Goal: Task Accomplishment & Management: Complete application form

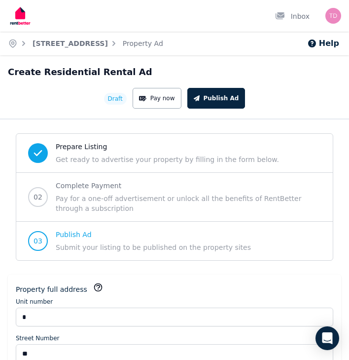
select select "***"
select select "**********"
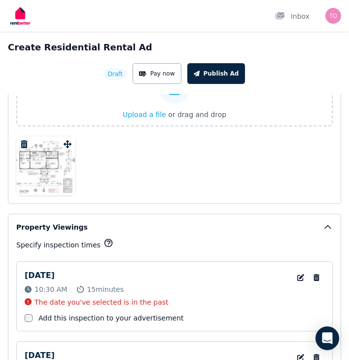
scroll to position [2184, 0]
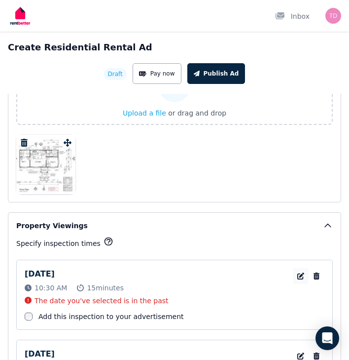
click at [298, 276] on icon "button" at bounding box center [301, 275] width 7 height 7
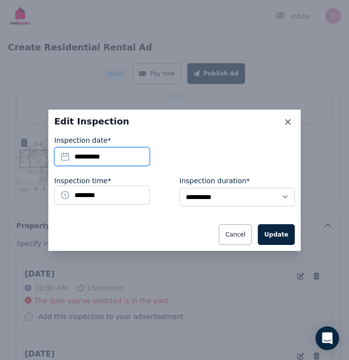
click at [135, 154] on input "**********" at bounding box center [102, 156] width 96 height 19
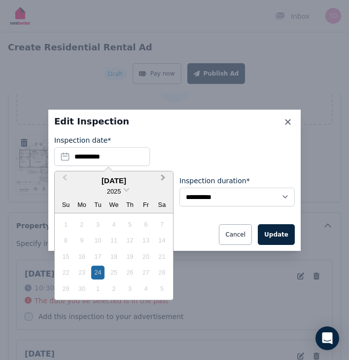
click at [163, 176] on span "Next Month" at bounding box center [163, 179] width 0 height 15
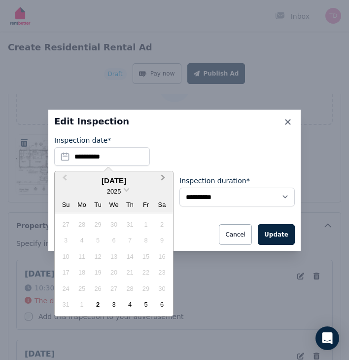
click at [163, 176] on span "Next Month" at bounding box center [163, 179] width 0 height 15
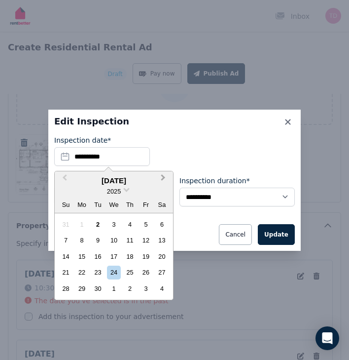
click at [163, 176] on span "Next Month" at bounding box center [163, 179] width 0 height 15
click at [65, 177] on span "Previous Month" at bounding box center [65, 179] width 0 height 15
click at [161, 238] on div "13" at bounding box center [161, 239] width 13 height 13
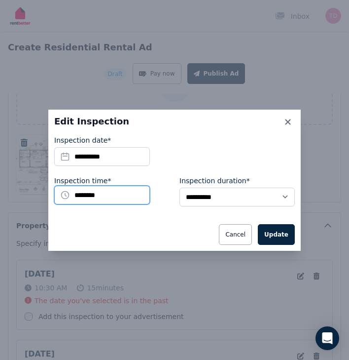
click at [150, 187] on input "********" at bounding box center [102, 195] width 96 height 19
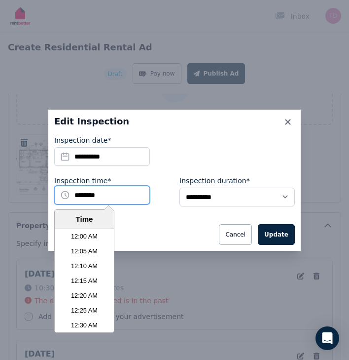
scroll to position [1821, 0]
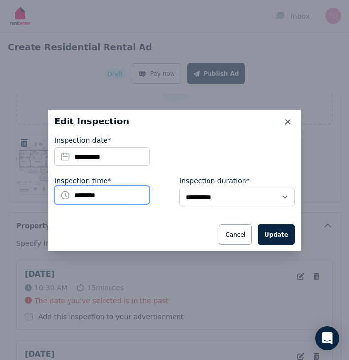
click at [150, 187] on input "********" at bounding box center [102, 195] width 96 height 19
click at [184, 224] on div "Cancel Update" at bounding box center [174, 234] width 241 height 21
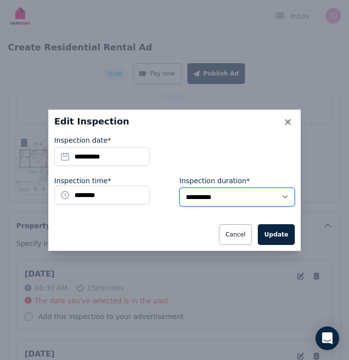
select select "**"
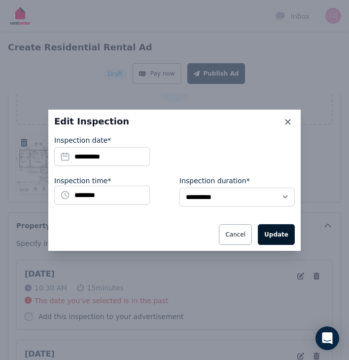
click at [277, 235] on button "Update" at bounding box center [276, 234] width 37 height 21
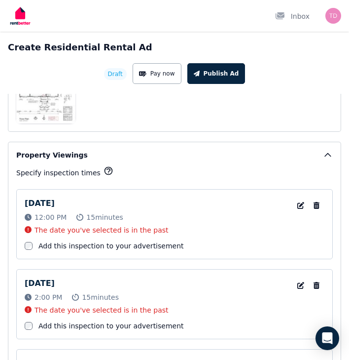
scroll to position [2275, 0]
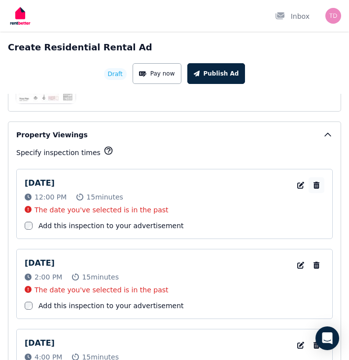
click at [318, 184] on icon "button" at bounding box center [317, 185] width 10 height 7
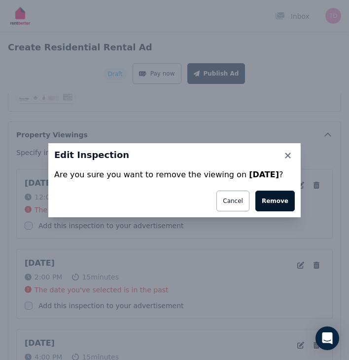
click at [282, 204] on button "Remove" at bounding box center [275, 200] width 39 height 21
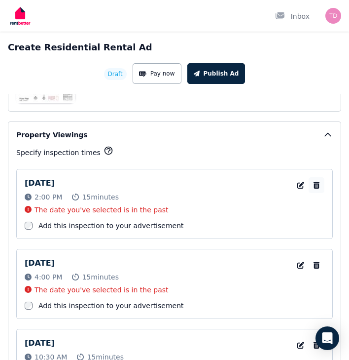
click at [318, 187] on icon "button" at bounding box center [317, 185] width 10 height 7
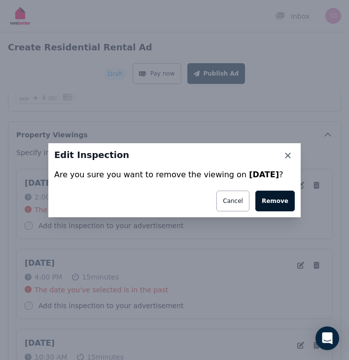
click at [290, 201] on button "Remove" at bounding box center [275, 200] width 39 height 21
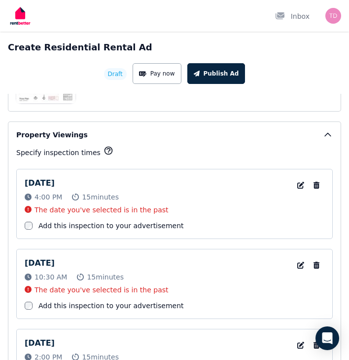
click at [317, 185] on icon "button" at bounding box center [317, 185] width 10 height 7
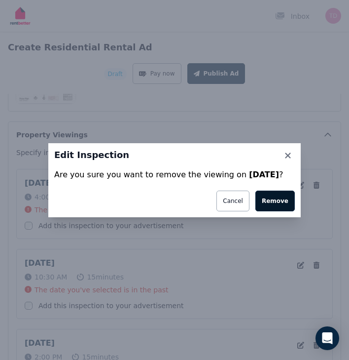
click at [277, 203] on button "Remove" at bounding box center [275, 200] width 39 height 21
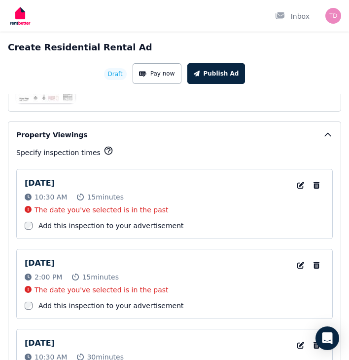
click at [320, 184] on icon "button" at bounding box center [317, 185] width 10 height 7
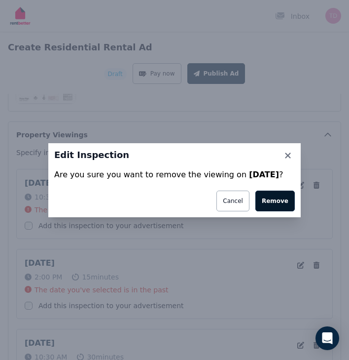
click at [288, 204] on button "Remove" at bounding box center [275, 200] width 39 height 21
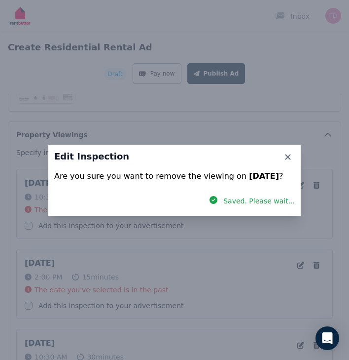
click at [317, 184] on div "Edit Inspection Are you sure you want to remove the viewing on Saturday 28 Jun …" at bounding box center [174, 180] width 349 height 360
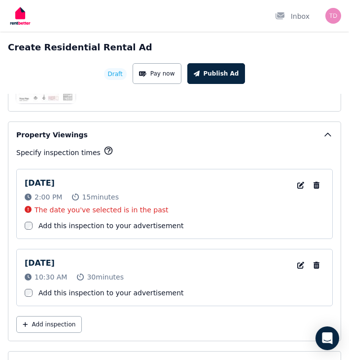
click at [317, 184] on icon "button" at bounding box center [317, 185] width 10 height 7
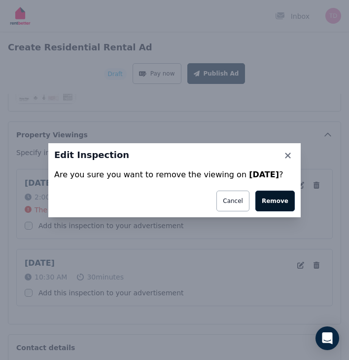
click at [288, 199] on button "Remove" at bounding box center [275, 200] width 39 height 21
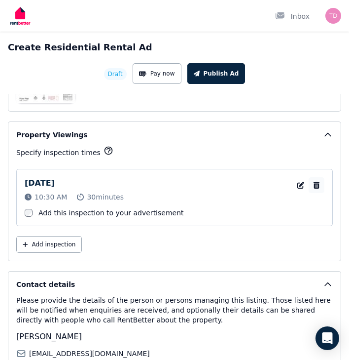
click at [314, 184] on icon "button" at bounding box center [317, 185] width 6 height 7
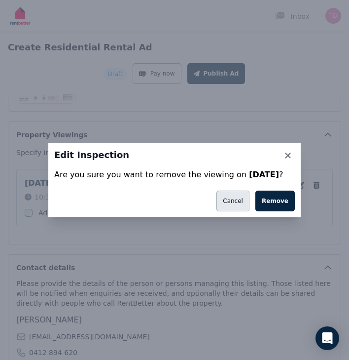
click at [240, 207] on button "Cancel" at bounding box center [233, 200] width 33 height 21
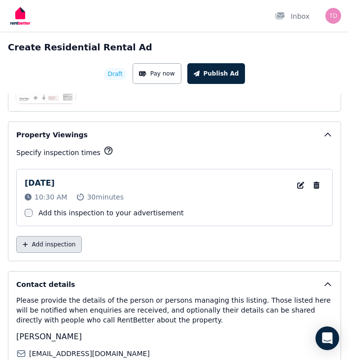
click at [57, 245] on button "Add inspection" at bounding box center [49, 244] width 66 height 17
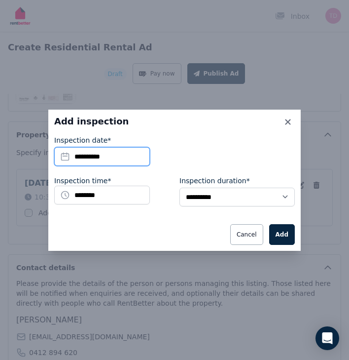
click at [141, 153] on input "**********" at bounding box center [102, 156] width 96 height 19
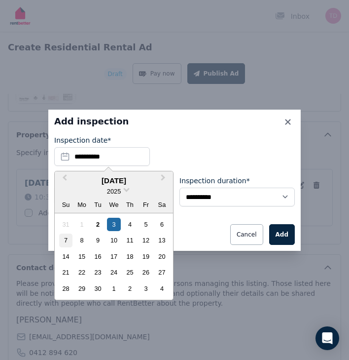
click at [68, 237] on div "7" at bounding box center [65, 239] width 13 height 13
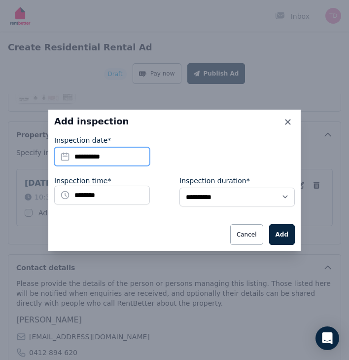
click at [128, 156] on input "**********" at bounding box center [102, 156] width 96 height 19
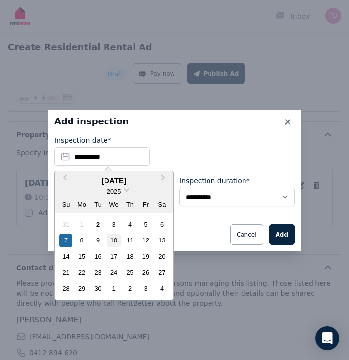
click at [111, 244] on div "10" at bounding box center [113, 239] width 13 height 13
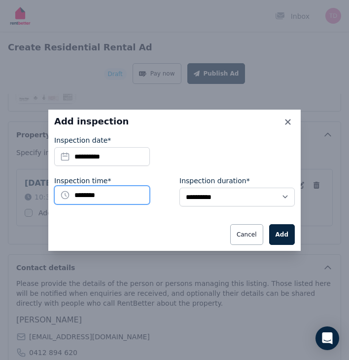
click at [150, 188] on input "********" at bounding box center [102, 195] width 96 height 19
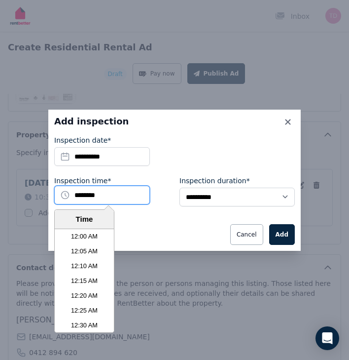
scroll to position [1821, 0]
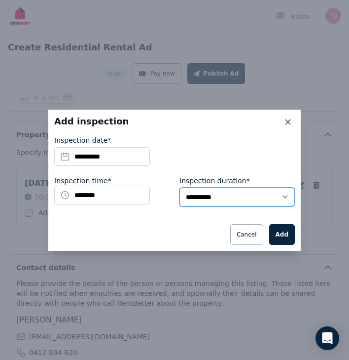
select select "**"
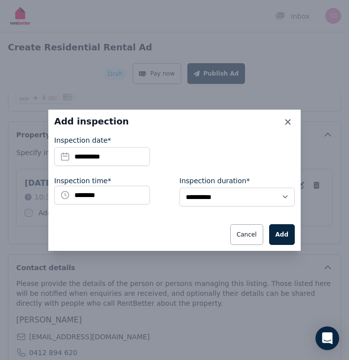
click at [168, 197] on div "********" at bounding box center [111, 195] width 115 height 19
click at [150, 196] on input "********" at bounding box center [102, 195] width 96 height 19
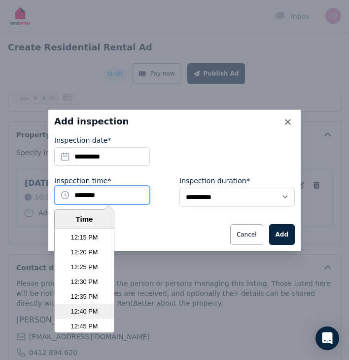
scroll to position [2195, 0]
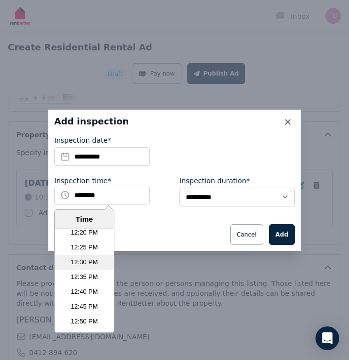
click at [88, 263] on li "12:30 PM" at bounding box center [84, 262] width 59 height 15
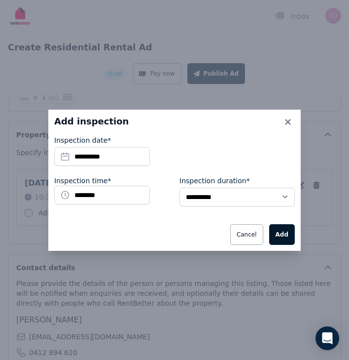
click at [280, 239] on button "Add" at bounding box center [282, 234] width 26 height 21
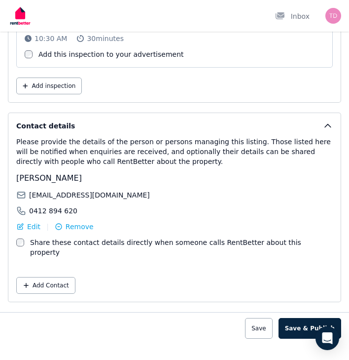
scroll to position [2500, 0]
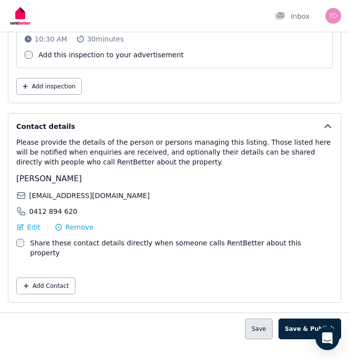
click at [271, 318] on button "Save" at bounding box center [258, 328] width 27 height 21
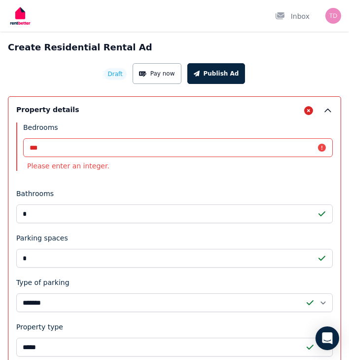
scroll to position [759, 0]
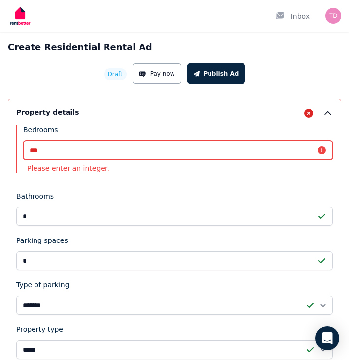
click at [147, 145] on input "***" at bounding box center [178, 150] width 310 height 19
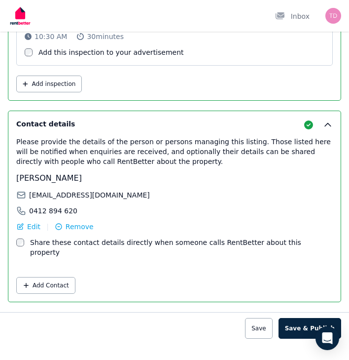
scroll to position [2593, 0]
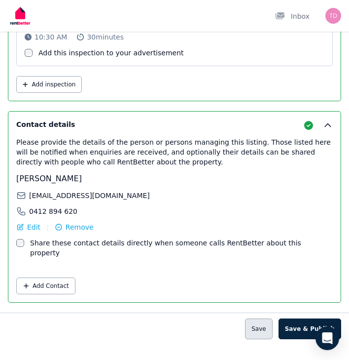
type input "*"
click at [269, 318] on button "Save" at bounding box center [258, 328] width 27 height 21
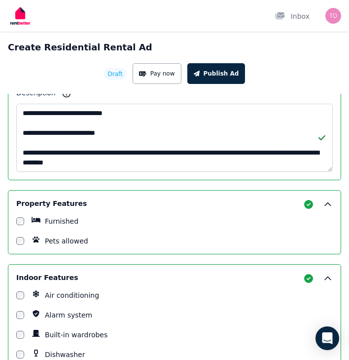
scroll to position [1144, 0]
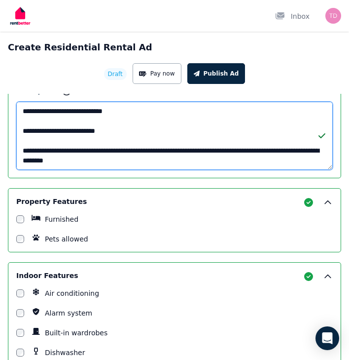
click at [173, 153] on textarea "Description" at bounding box center [174, 136] width 317 height 68
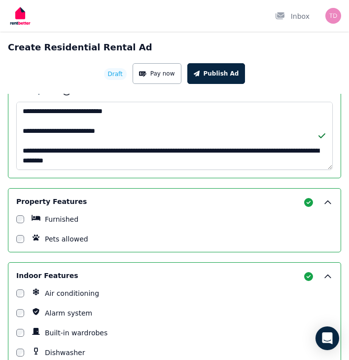
click at [41, 135] on textarea "Description" at bounding box center [174, 136] width 317 height 68
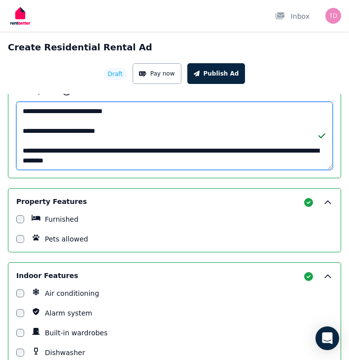
paste textarea "**********"
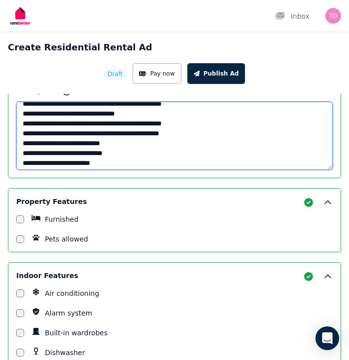
scroll to position [103, 0]
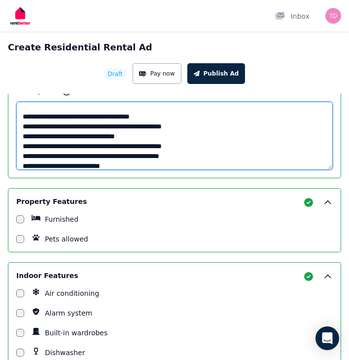
click at [23, 129] on textarea "Description" at bounding box center [174, 136] width 317 height 68
click at [21, 141] on textarea "Description" at bounding box center [174, 136] width 317 height 68
click at [21, 155] on textarea "Description" at bounding box center [174, 136] width 317 height 68
click at [20, 163] on textarea "Description" at bounding box center [174, 136] width 317 height 68
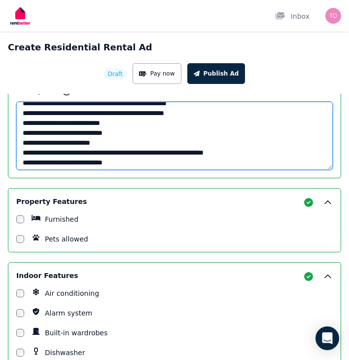
scroll to position [149, 0]
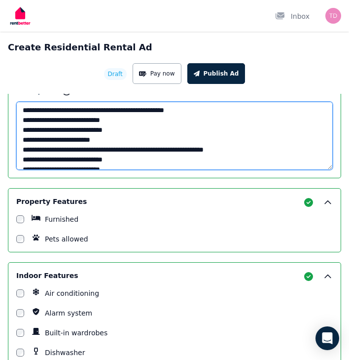
click at [22, 130] on textarea "Description" at bounding box center [174, 136] width 317 height 68
click at [23, 135] on textarea "Description" at bounding box center [174, 136] width 317 height 68
click at [22, 147] on textarea "Description" at bounding box center [174, 136] width 317 height 68
click at [22, 160] on textarea "Description" at bounding box center [174, 136] width 317 height 68
click at [23, 167] on textarea "Description" at bounding box center [174, 136] width 317 height 68
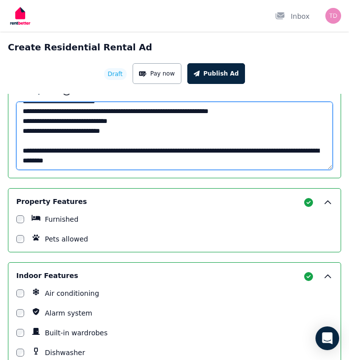
scroll to position [197, 0]
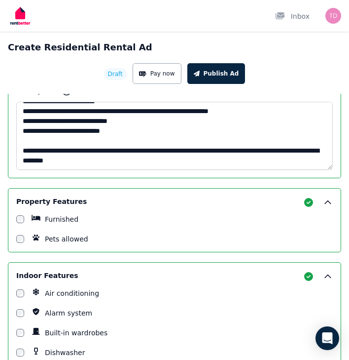
click at [15, 128] on div "**********" at bounding box center [175, 96] width 334 height 163
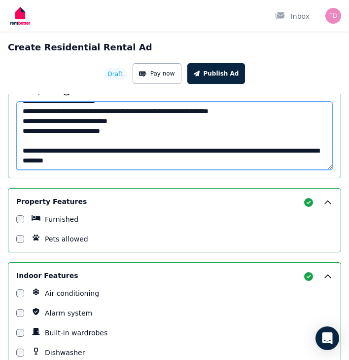
click at [21, 131] on textarea "Description" at bounding box center [174, 136] width 317 height 68
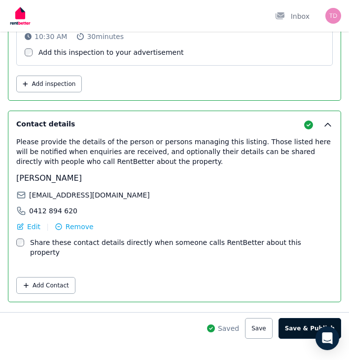
scroll to position [2593, 0]
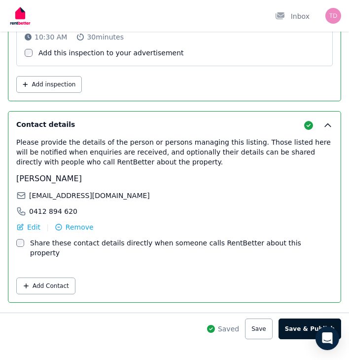
type textarea "**********"
click at [302, 325] on button "Save & Publish" at bounding box center [310, 328] width 63 height 21
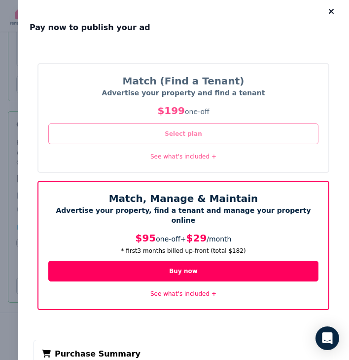
click at [213, 133] on button "Select plan" at bounding box center [183, 133] width 270 height 21
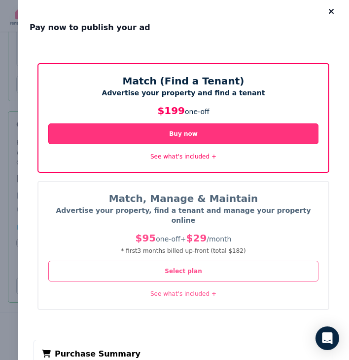
click at [205, 132] on button "Buy now" at bounding box center [183, 133] width 270 height 21
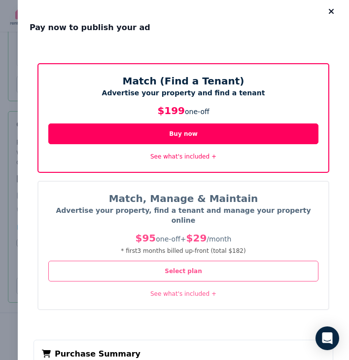
scroll to position [0, 0]
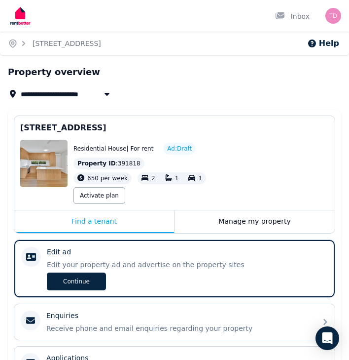
click at [336, 15] on img "button" at bounding box center [334, 16] width 16 height 16
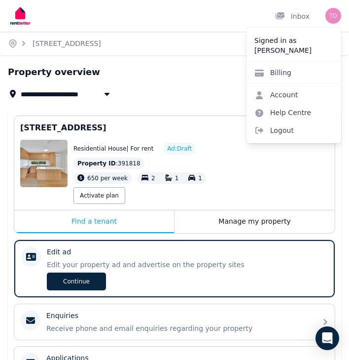
click at [292, 48] on p "[PERSON_NAME]" at bounding box center [294, 50] width 79 height 10
click at [276, 99] on link "Account" at bounding box center [277, 95] width 60 height 18
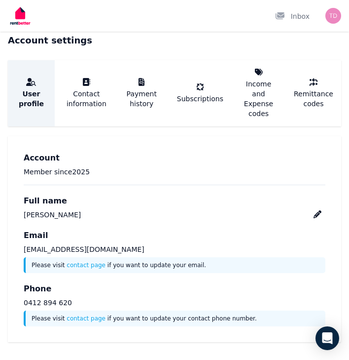
scroll to position [26, 0]
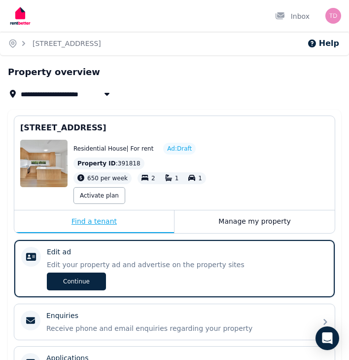
click at [100, 224] on div "Find a tenant" at bounding box center [94, 221] width 160 height 23
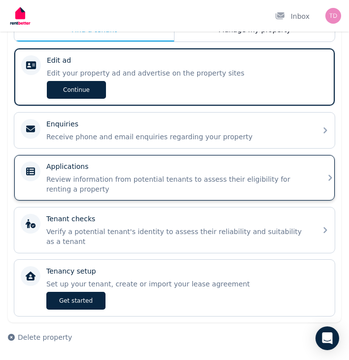
scroll to position [191, 0]
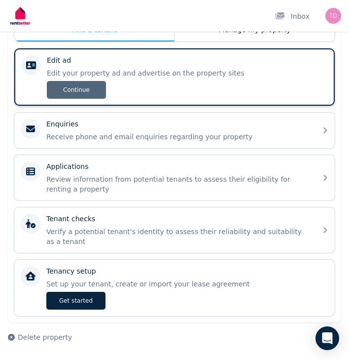
click at [83, 90] on span "Continue" at bounding box center [76, 90] width 59 height 18
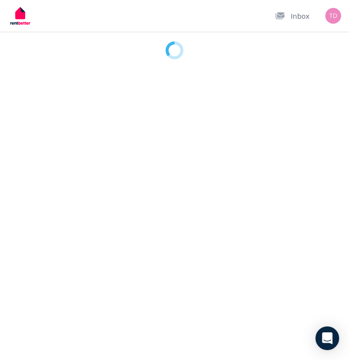
select select "***"
select select "**********"
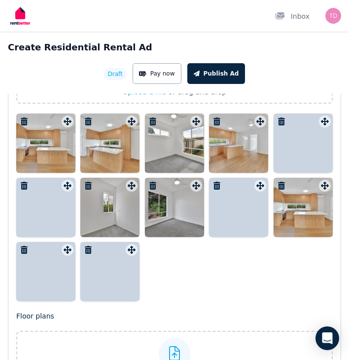
scroll to position [1917, 0]
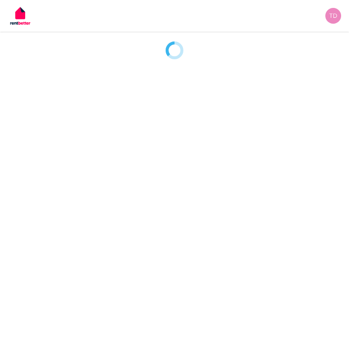
select select "***"
select select "**********"
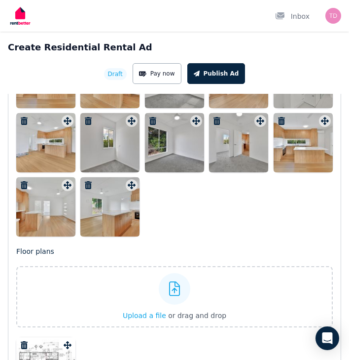
scroll to position [1983, 0]
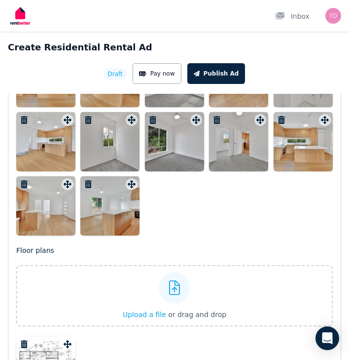
click at [118, 73] on span "Draft" at bounding box center [115, 74] width 15 height 8
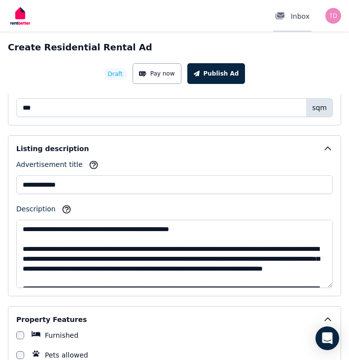
scroll to position [742, 0]
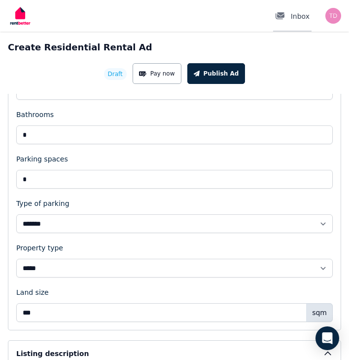
click at [303, 14] on div "Inbox" at bounding box center [292, 16] width 35 height 10
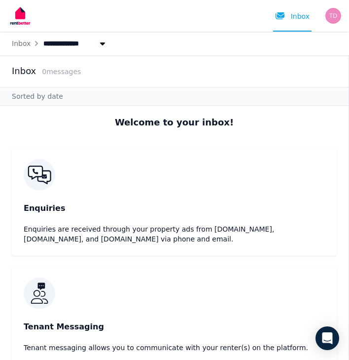
click at [64, 50] on span "All Properties" at bounding box center [79, 44] width 77 height 16
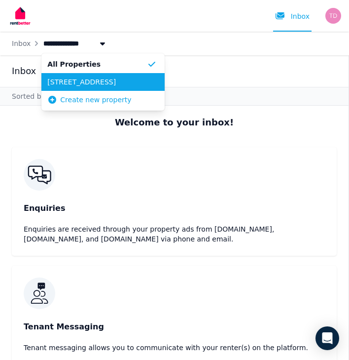
click at [62, 82] on span "[STREET_ADDRESS]" at bounding box center [97, 82] width 100 height 10
type input "**********"
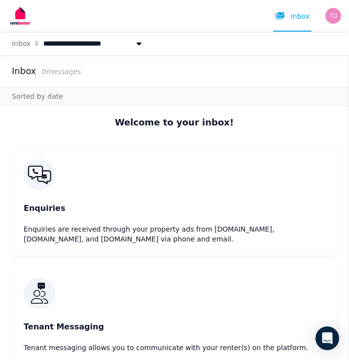
click at [337, 18] on img "button" at bounding box center [334, 16] width 16 height 16
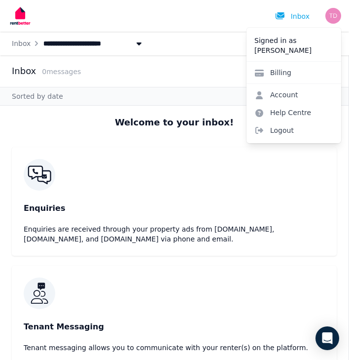
click at [274, 50] on p "[PERSON_NAME]" at bounding box center [294, 50] width 79 height 10
click at [273, 92] on link "Account" at bounding box center [277, 95] width 60 height 18
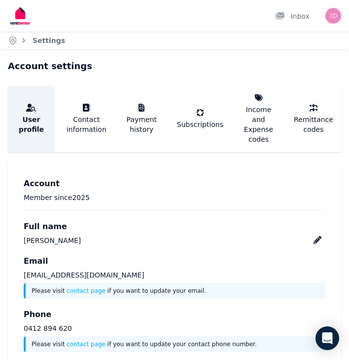
click at [30, 25] on img at bounding box center [20, 15] width 25 height 25
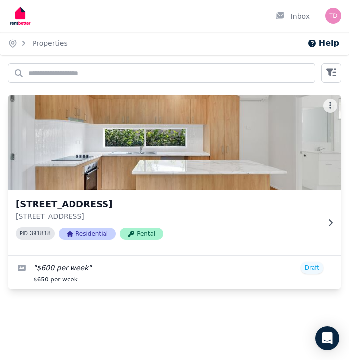
click at [146, 158] on img at bounding box center [175, 142] width 350 height 100
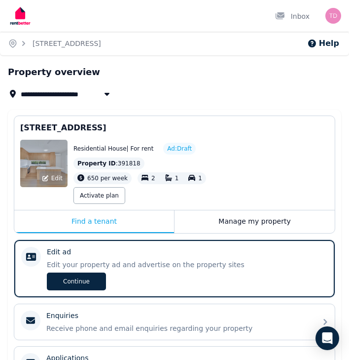
click at [50, 160] on div "Edit" at bounding box center [43, 163] width 47 height 47
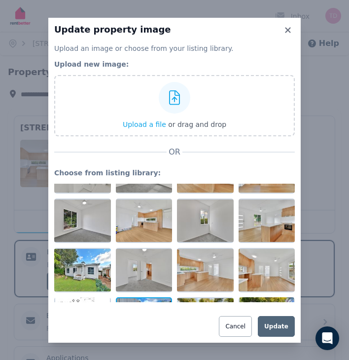
scroll to position [83, 0]
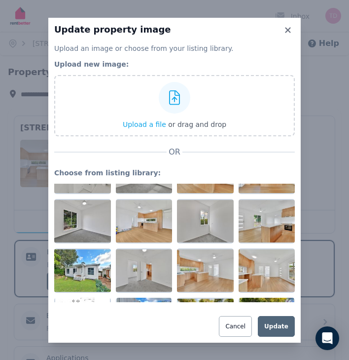
click at [205, 317] on div "Cancel Update" at bounding box center [174, 326] width 241 height 21
drag, startPoint x: 85, startPoint y: 264, endPoint x: 95, endPoint y: 239, distance: 26.9
click at [95, 240] on div at bounding box center [174, 243] width 241 height 118
click at [245, 325] on button "Cancel" at bounding box center [235, 326] width 33 height 21
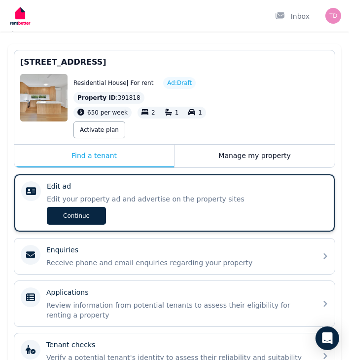
scroll to position [67, 0]
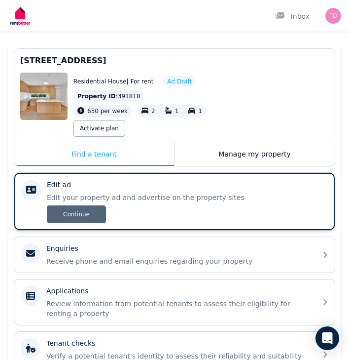
click at [85, 209] on span "Continue" at bounding box center [76, 214] width 59 height 18
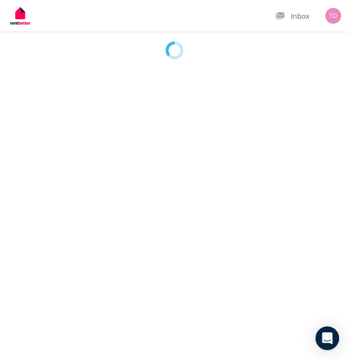
select select "***"
select select "**********"
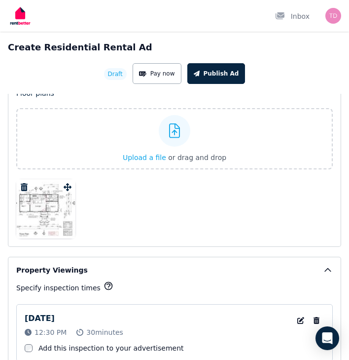
scroll to position [2126, 0]
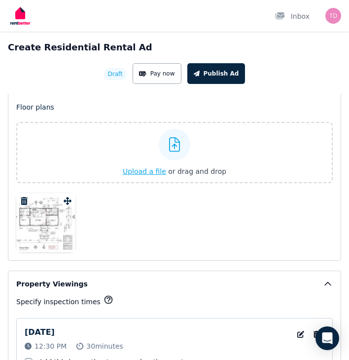
click at [145, 168] on span "Upload a file" at bounding box center [144, 171] width 43 height 8
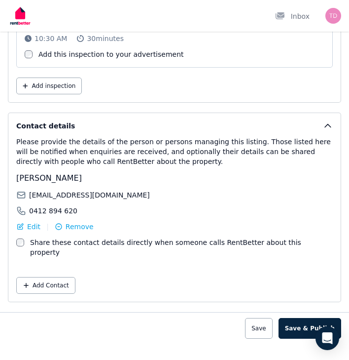
scroll to position [2500, 0]
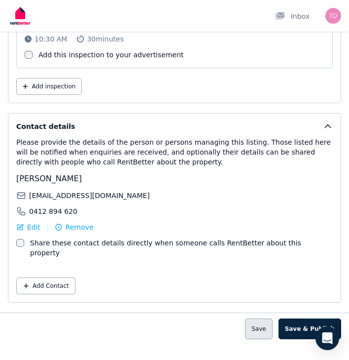
click at [272, 319] on button "Save" at bounding box center [258, 328] width 27 height 21
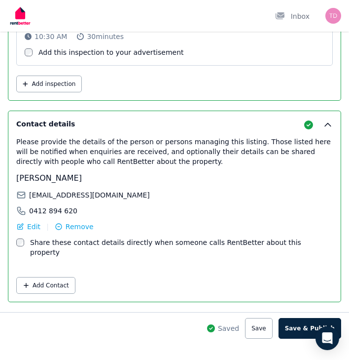
scroll to position [2593, 0]
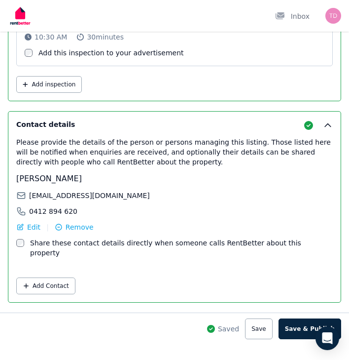
click at [335, 18] on img "button" at bounding box center [334, 16] width 16 height 16
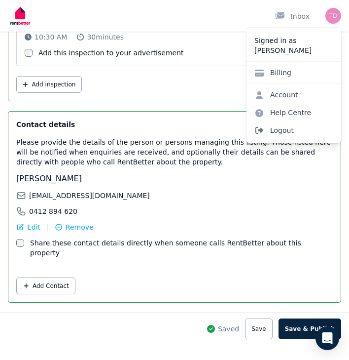
click at [275, 130] on span "Logout" at bounding box center [294, 130] width 95 height 18
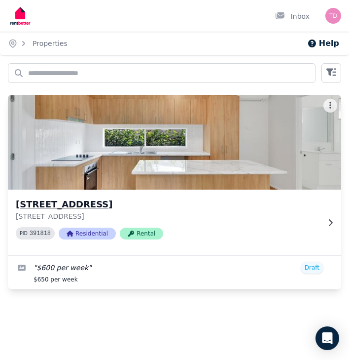
click at [173, 148] on img at bounding box center [175, 142] width 350 height 100
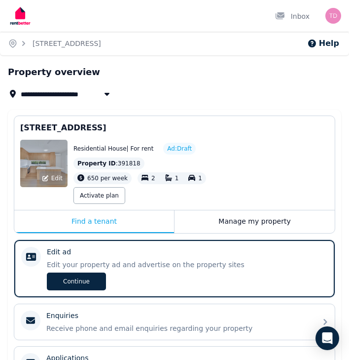
click at [62, 162] on div "Edit" at bounding box center [43, 163] width 47 height 47
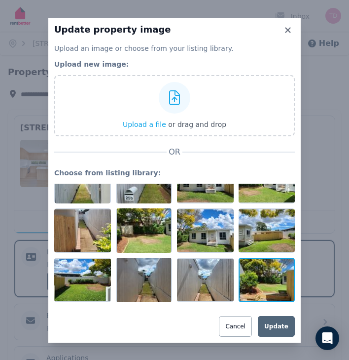
scroll to position [666, 0]
click at [238, 326] on button "Cancel" at bounding box center [235, 326] width 33 height 21
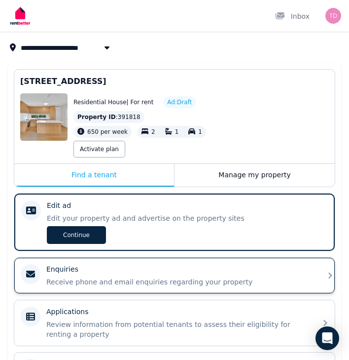
scroll to position [58, 0]
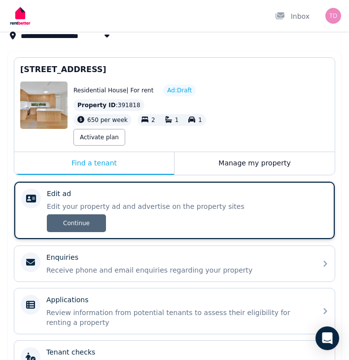
click at [78, 224] on span "Continue" at bounding box center [76, 223] width 59 height 18
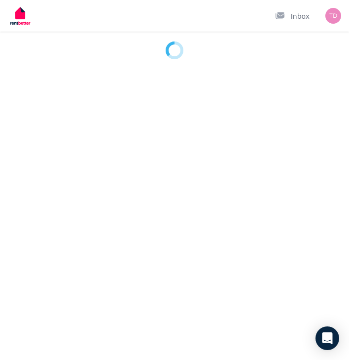
select select "***"
select select "**********"
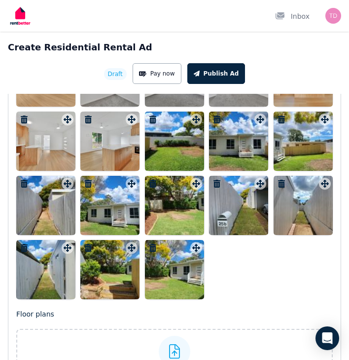
scroll to position [2048, 0]
click at [281, 184] on icon "button" at bounding box center [281, 184] width 7 height 8
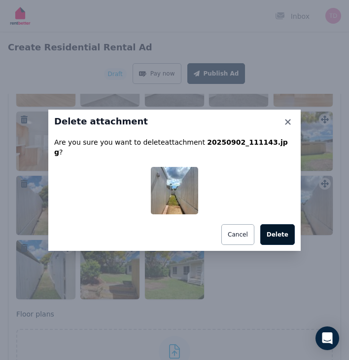
click at [271, 224] on button "Delete" at bounding box center [278, 234] width 35 height 21
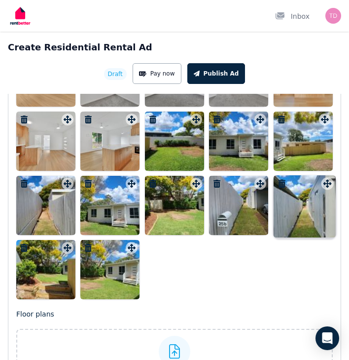
click at [330, 183] on div at bounding box center [325, 184] width 12 height 12
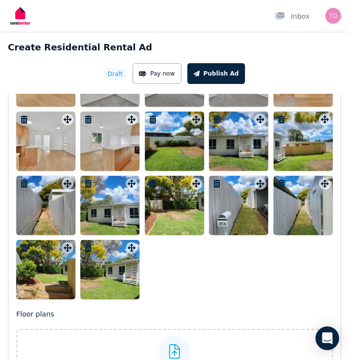
click at [328, 187] on div "Photos Upload a file or drag and drop To pick up a draggable item, press the sp…" at bounding box center [174, 95] width 317 height 407
click at [286, 190] on div at bounding box center [303, 205] width 59 height 59
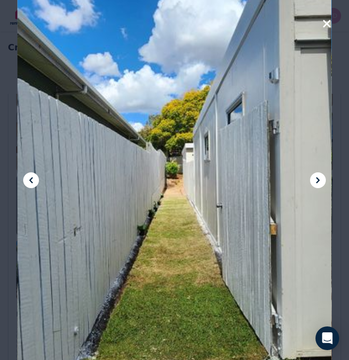
click at [320, 181] on icon at bounding box center [318, 180] width 12 height 12
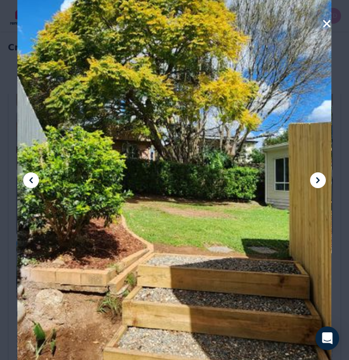
click at [320, 181] on icon at bounding box center [318, 180] width 12 height 12
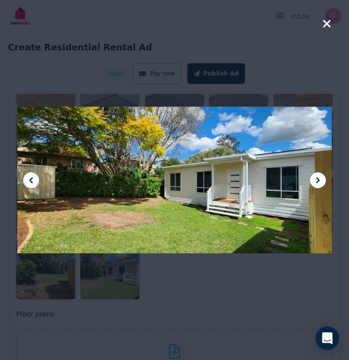
click at [320, 181] on icon at bounding box center [318, 180] width 12 height 12
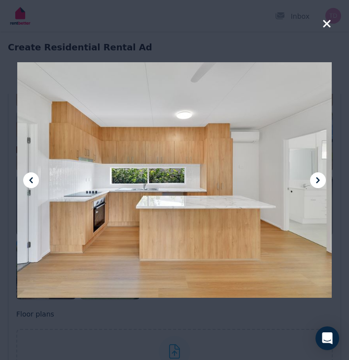
click at [320, 181] on icon at bounding box center [318, 180] width 12 height 12
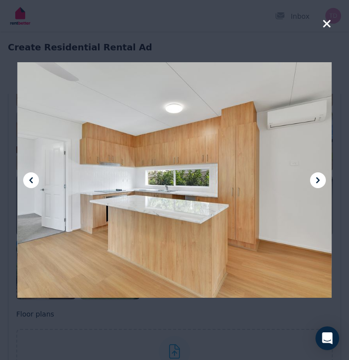
click at [320, 181] on icon at bounding box center [318, 180] width 12 height 12
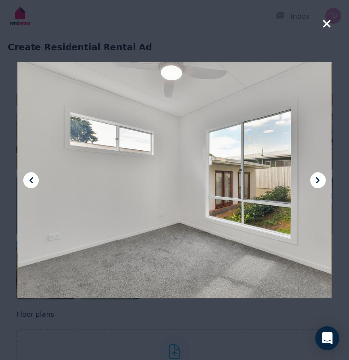
click at [320, 181] on icon at bounding box center [318, 180] width 12 height 12
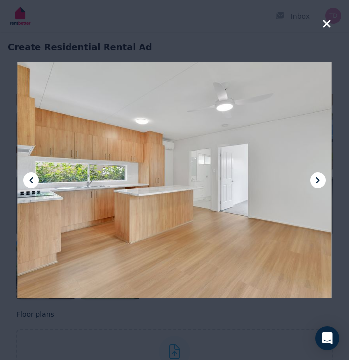
click at [320, 181] on icon at bounding box center [318, 180] width 12 height 12
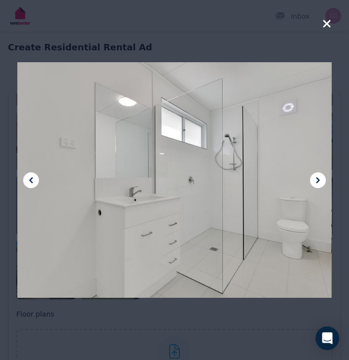
click at [320, 181] on icon at bounding box center [318, 180] width 12 height 12
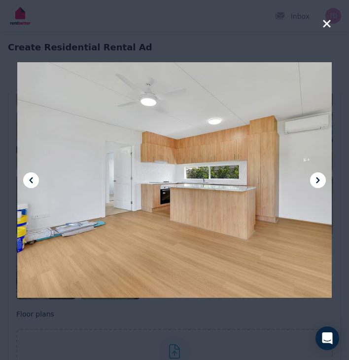
click at [320, 181] on icon at bounding box center [318, 180] width 12 height 12
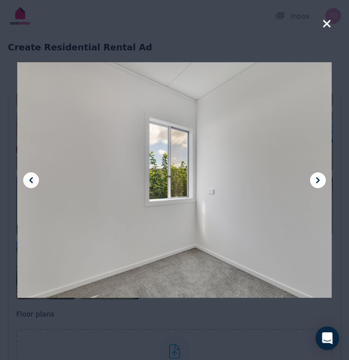
click at [320, 181] on icon at bounding box center [318, 180] width 12 height 12
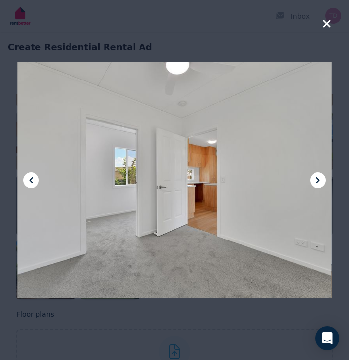
click at [320, 181] on icon at bounding box center [318, 180] width 12 height 12
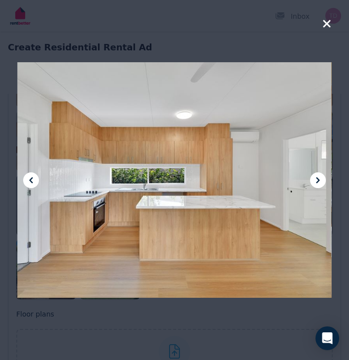
click at [320, 181] on icon at bounding box center [318, 180] width 12 height 12
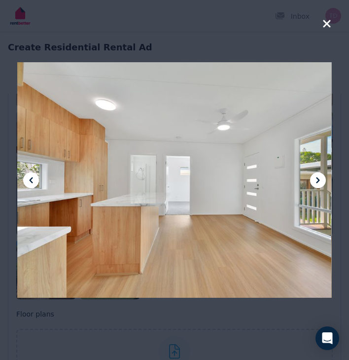
click at [320, 181] on icon at bounding box center [318, 180] width 12 height 12
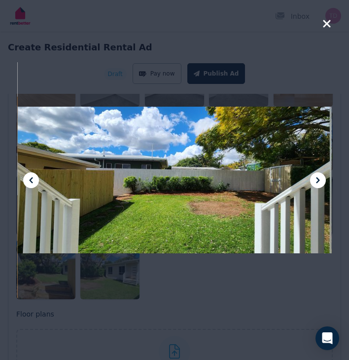
click at [320, 181] on icon at bounding box center [318, 180] width 12 height 12
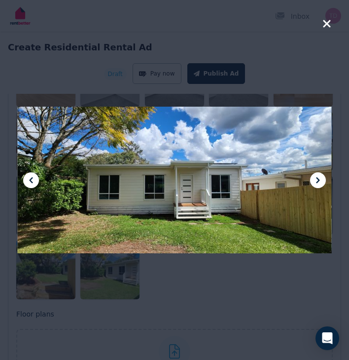
click at [320, 181] on icon at bounding box center [318, 180] width 12 height 12
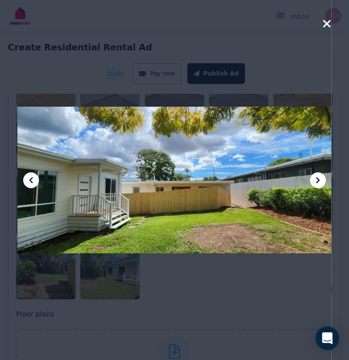
click at [320, 181] on icon at bounding box center [318, 180] width 12 height 12
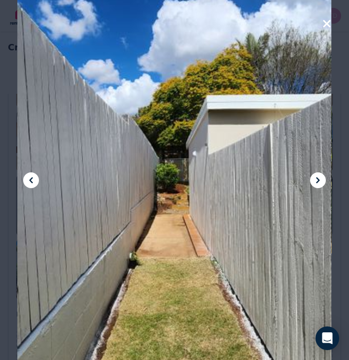
click at [320, 181] on icon at bounding box center [318, 180] width 12 height 12
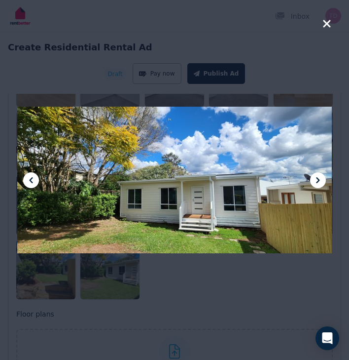
click at [320, 181] on icon at bounding box center [318, 180] width 12 height 12
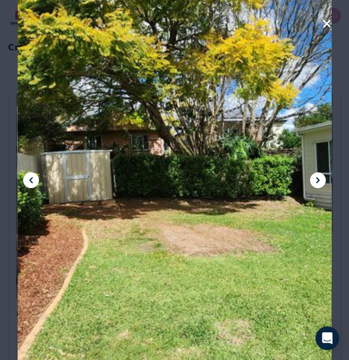
click at [320, 181] on icon at bounding box center [318, 180] width 12 height 12
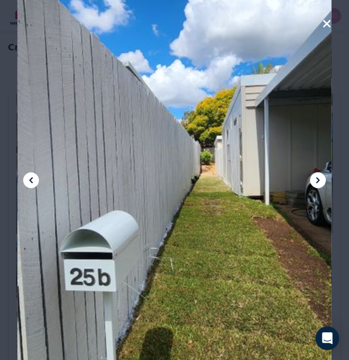
click at [320, 181] on icon at bounding box center [318, 180] width 12 height 12
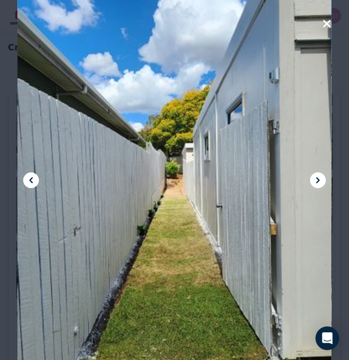
click at [320, 181] on icon at bounding box center [318, 180] width 12 height 12
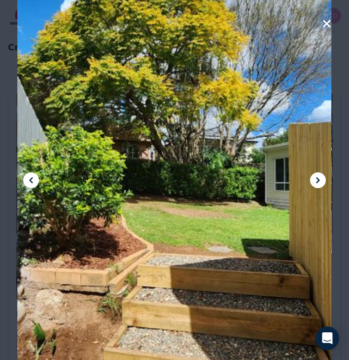
click at [320, 181] on icon at bounding box center [318, 180] width 12 height 12
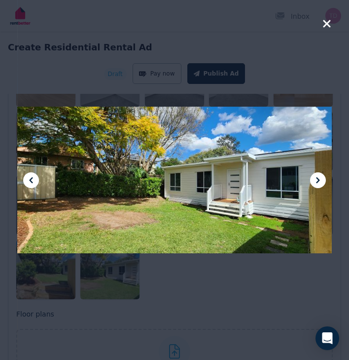
click at [320, 181] on icon at bounding box center [318, 180] width 12 height 12
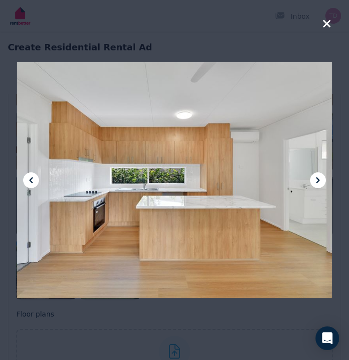
click at [320, 181] on icon at bounding box center [318, 180] width 12 height 12
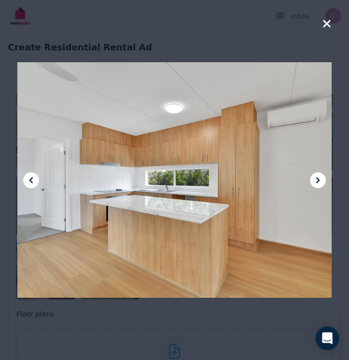
click at [320, 181] on icon at bounding box center [318, 180] width 12 height 12
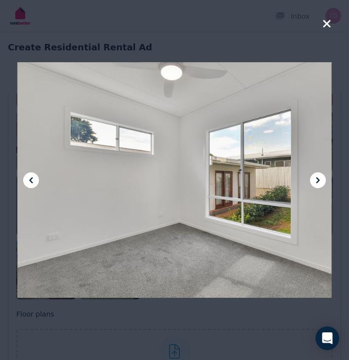
click at [329, 23] on icon "button" at bounding box center [327, 24] width 9 height 12
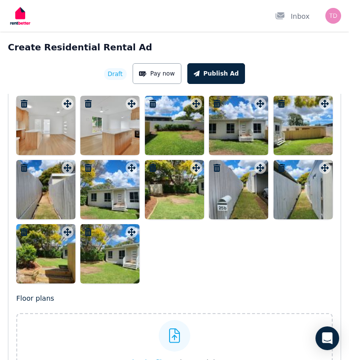
scroll to position [2064, 0]
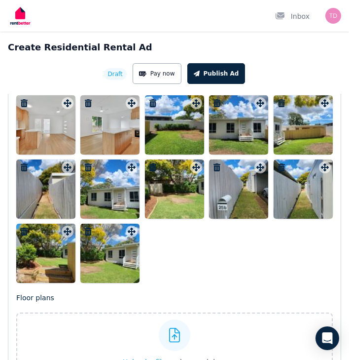
click at [284, 168] on icon "button" at bounding box center [281, 167] width 7 height 8
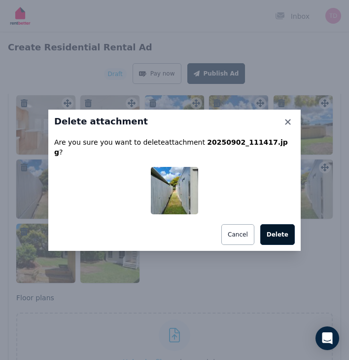
click at [270, 228] on button "Delete" at bounding box center [278, 234] width 35 height 21
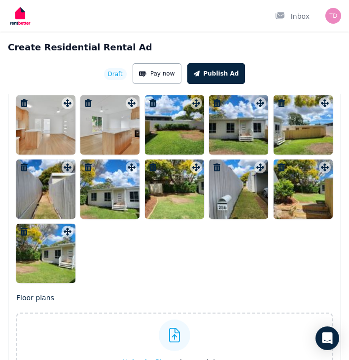
click at [222, 205] on div at bounding box center [238, 188] width 59 height 59
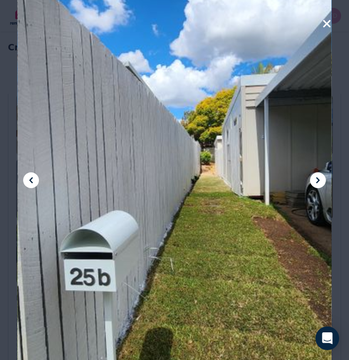
click at [317, 182] on icon at bounding box center [317, 180] width 3 height 6
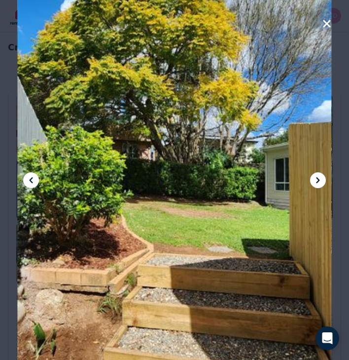
click at [317, 182] on icon at bounding box center [317, 180] width 3 height 6
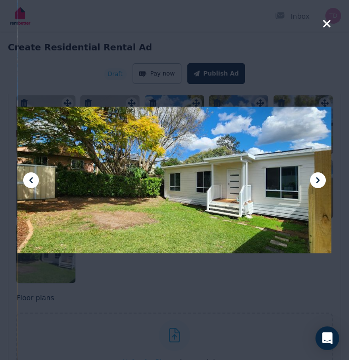
click at [317, 182] on icon at bounding box center [317, 180] width 3 height 6
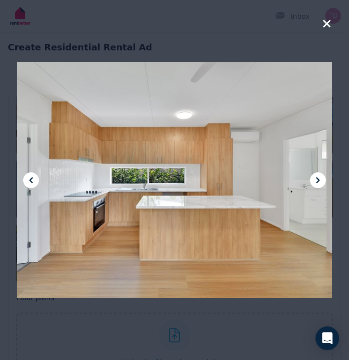
click at [317, 182] on icon at bounding box center [317, 180] width 3 height 6
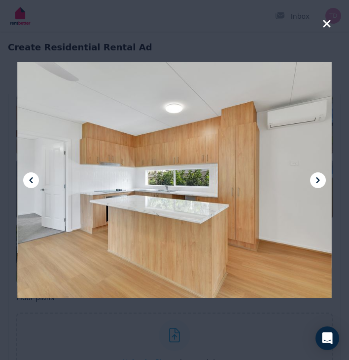
click at [317, 182] on icon at bounding box center [317, 180] width 3 height 6
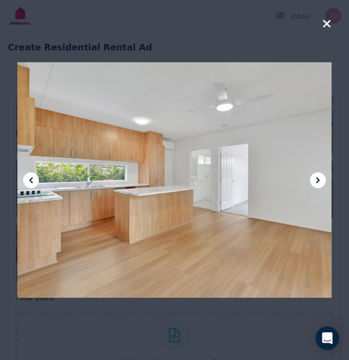
click at [326, 22] on icon "button" at bounding box center [326, 23] width 7 height 7
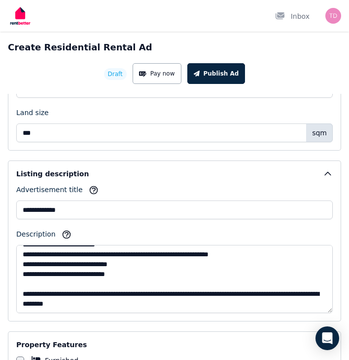
scroll to position [934, 0]
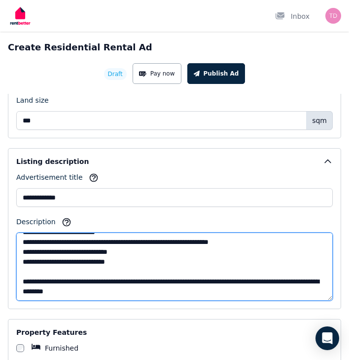
click at [198, 272] on textarea "Description" at bounding box center [174, 266] width 317 height 68
click at [179, 292] on textarea "Description" at bounding box center [174, 266] width 317 height 68
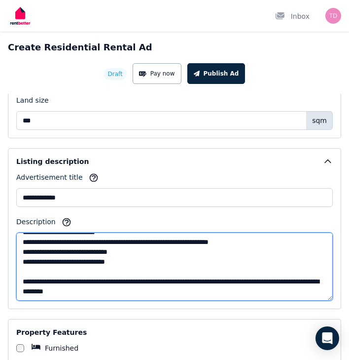
click at [179, 292] on textarea "Description" at bounding box center [174, 266] width 317 height 68
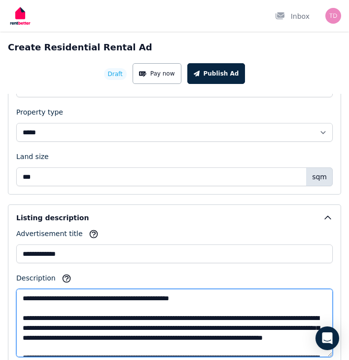
scroll to position [886, 0]
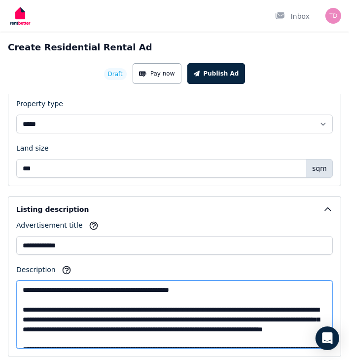
click at [26, 286] on textarea "Description" at bounding box center [174, 314] width 317 height 68
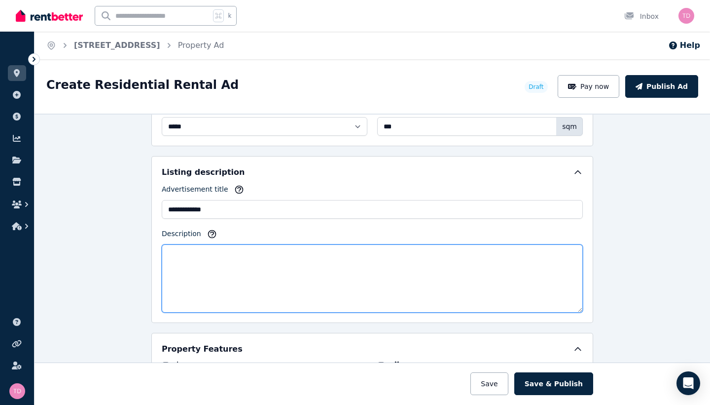
scroll to position [533, 0]
paste textarea "**********"
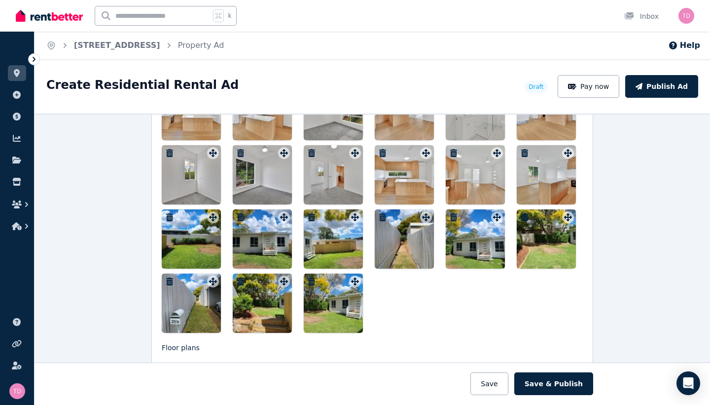
scroll to position [1335, 0]
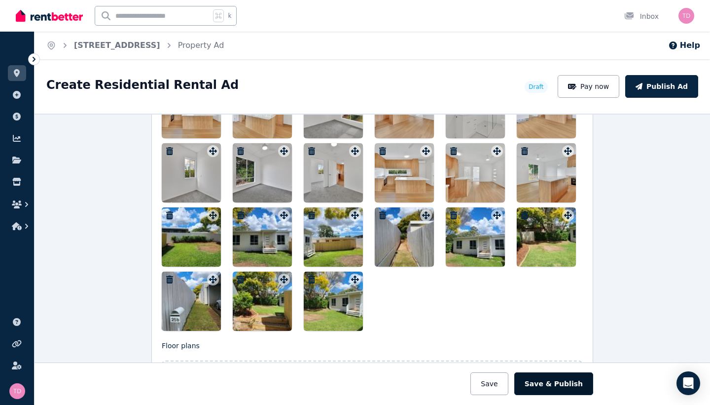
type textarea "**********"
click at [349, 359] on button "Save & Publish" at bounding box center [554, 383] width 79 height 23
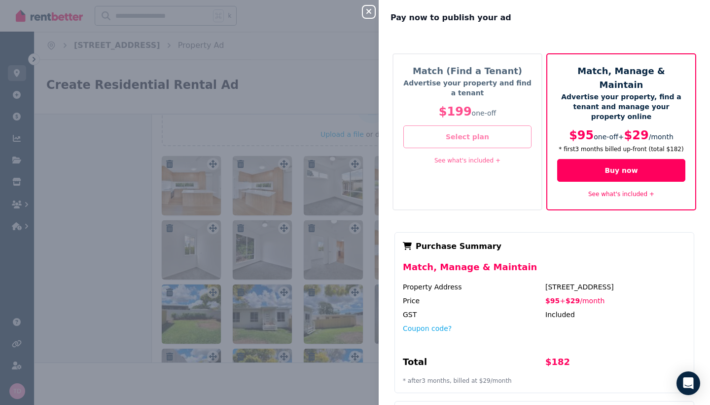
click at [349, 134] on button "Select plan" at bounding box center [468, 136] width 128 height 23
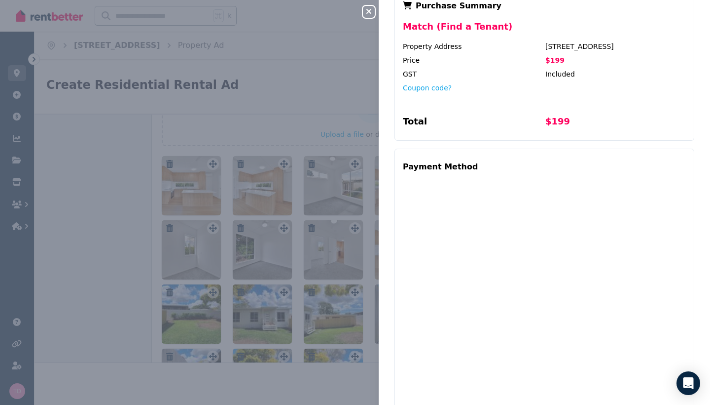
scroll to position [243, 0]
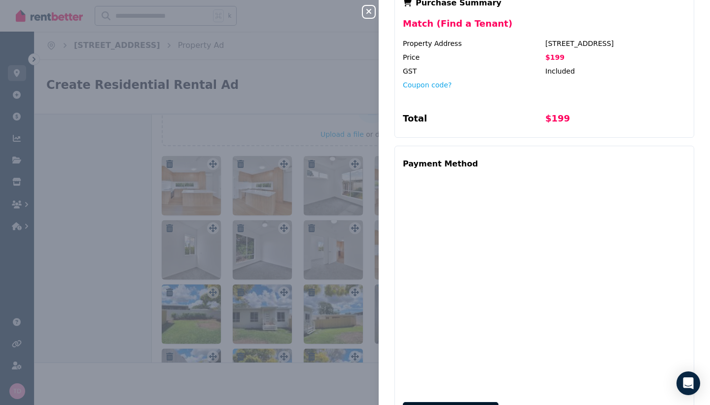
click at [349, 359] on button "Complete purchase" at bounding box center [451, 413] width 96 height 23
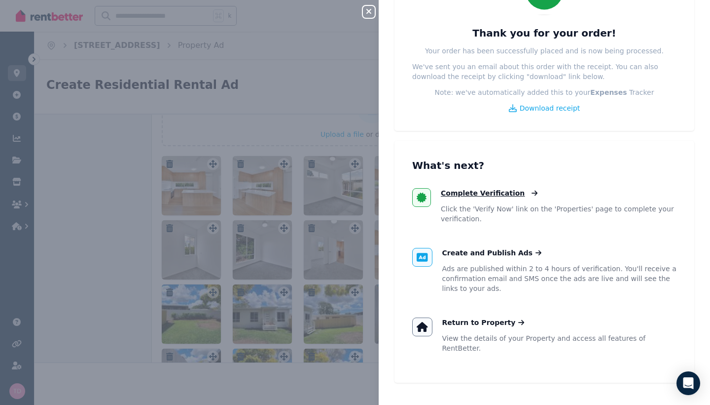
scroll to position [72, 0]
click at [349, 191] on span "Complete Verification" at bounding box center [483, 193] width 84 height 10
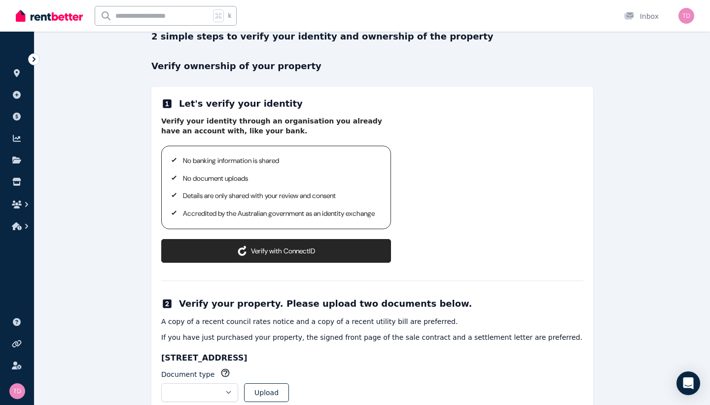
scroll to position [92, 0]
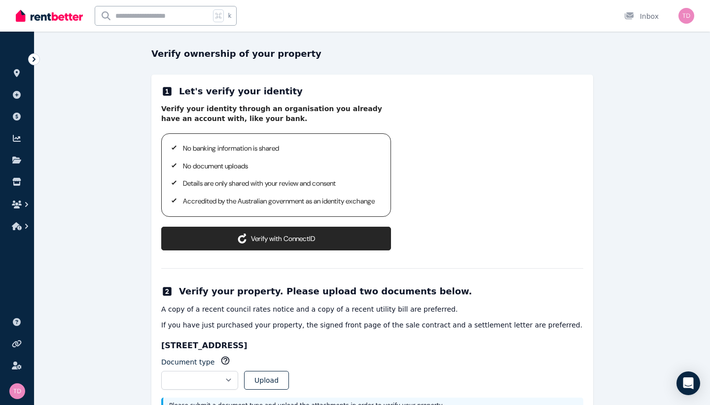
click at [299, 247] on button "Verify with ConnectID" at bounding box center [276, 238] width 230 height 24
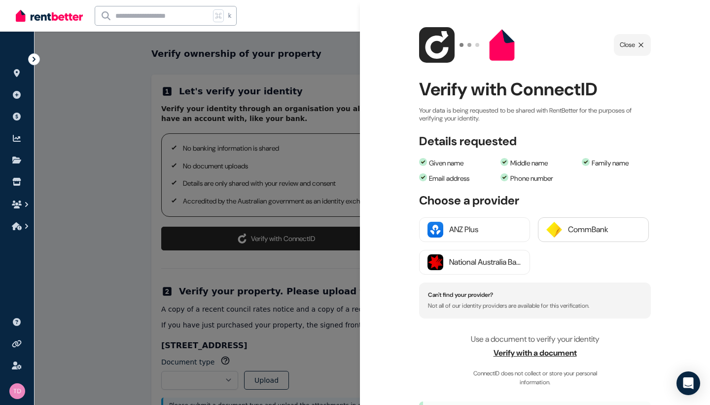
scroll to position [3, 0]
click at [349, 235] on img "button" at bounding box center [555, 229] width 16 height 16
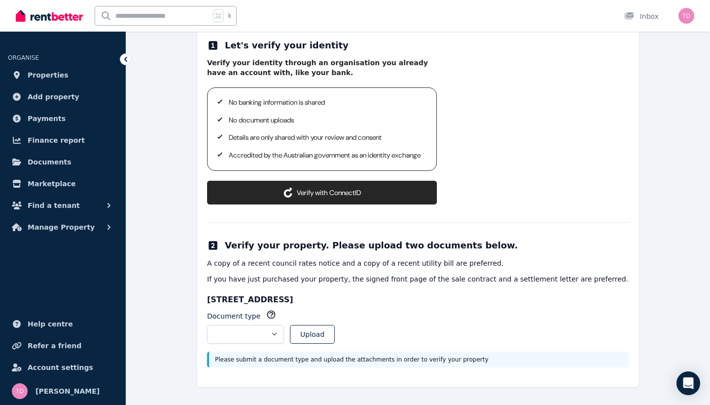
scroll to position [208, 0]
click at [273, 191] on button "Verify with ConnectID" at bounding box center [322, 193] width 230 height 24
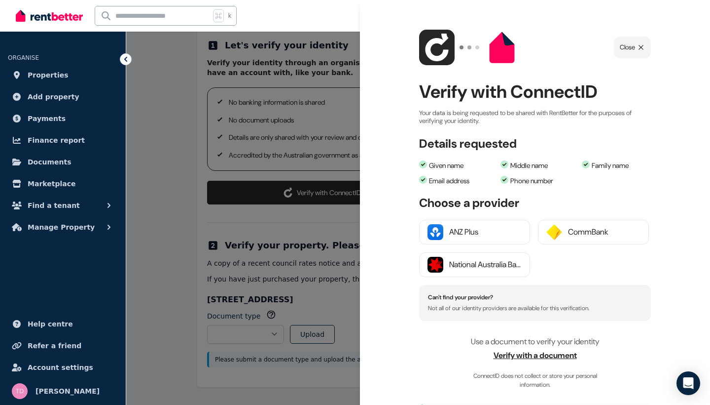
click at [489, 294] on h4 "Can't find your provider?" at bounding box center [535, 297] width 214 height 7
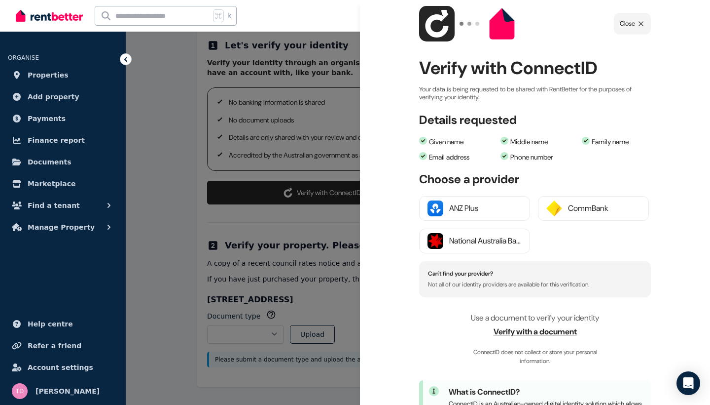
scroll to position [29, 0]
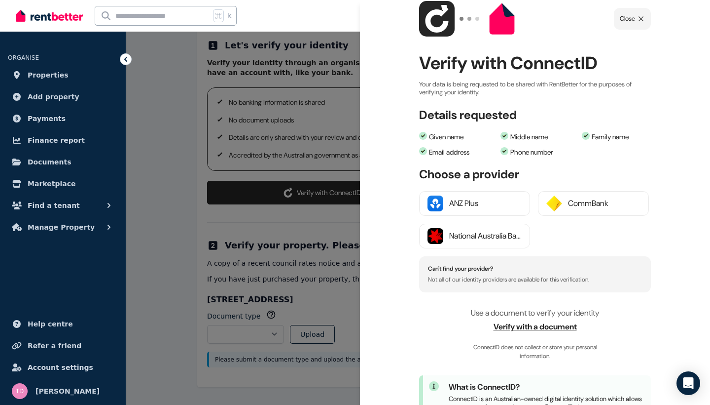
click at [537, 325] on span "Verify with a document" at bounding box center [535, 327] width 232 height 12
